Goal: Book appointment/travel/reservation

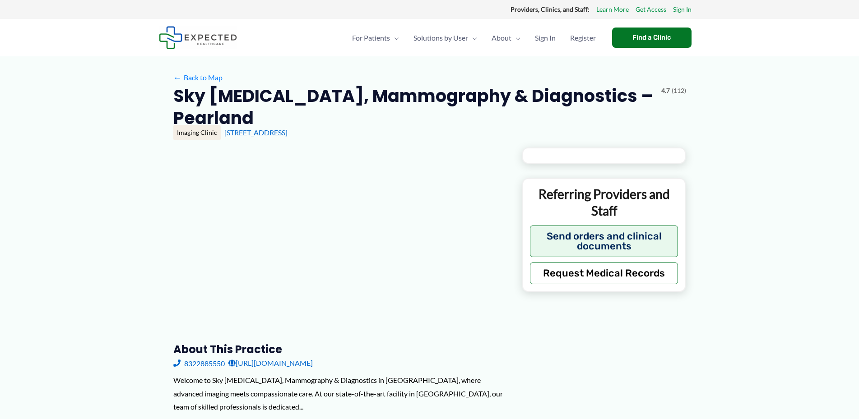
type input "**********"
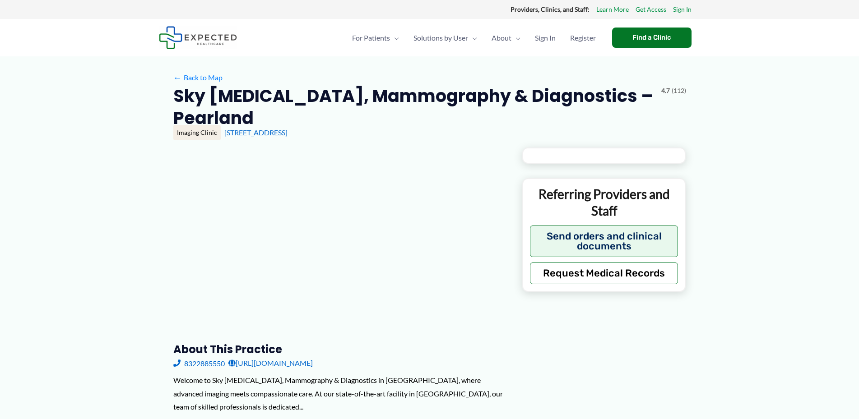
type input "**********"
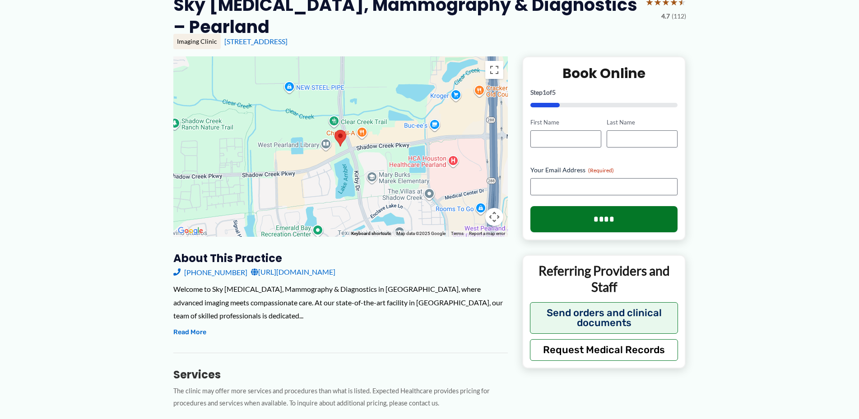
scroll to position [79, 0]
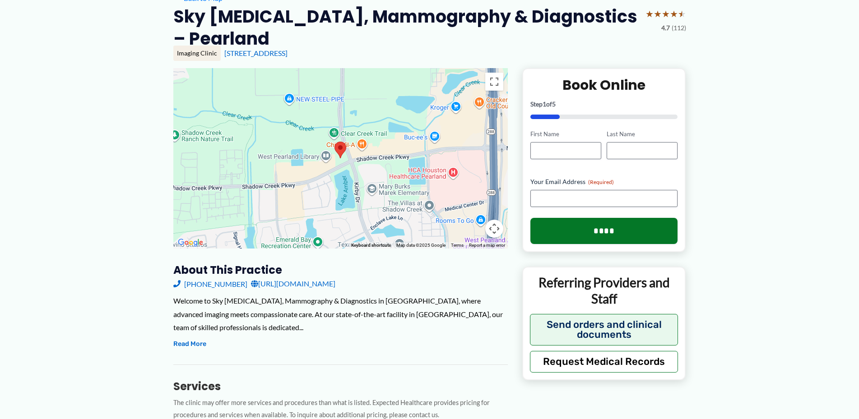
click at [298, 277] on link "[URL][DOMAIN_NAME]" at bounding box center [293, 284] width 84 height 14
